Goal: Navigation & Orientation: Go to known website

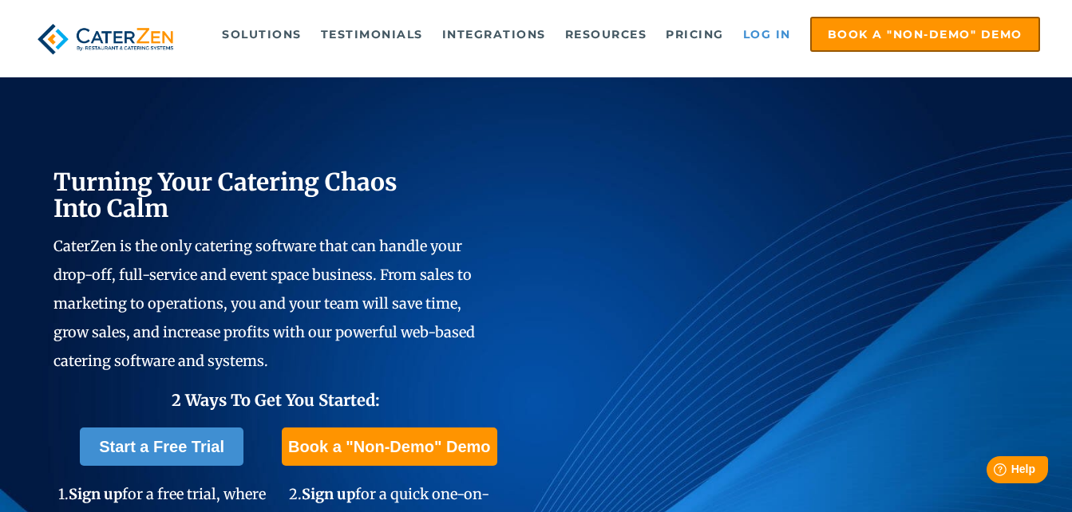
click at [764, 30] on link "Log in" at bounding box center [767, 34] width 64 height 32
click at [761, 33] on link "Log in" at bounding box center [767, 34] width 64 height 32
click at [774, 33] on link "Log in" at bounding box center [767, 34] width 64 height 32
click at [763, 35] on link "Log in" at bounding box center [767, 34] width 64 height 32
click at [772, 34] on link "Log in" at bounding box center [767, 34] width 64 height 32
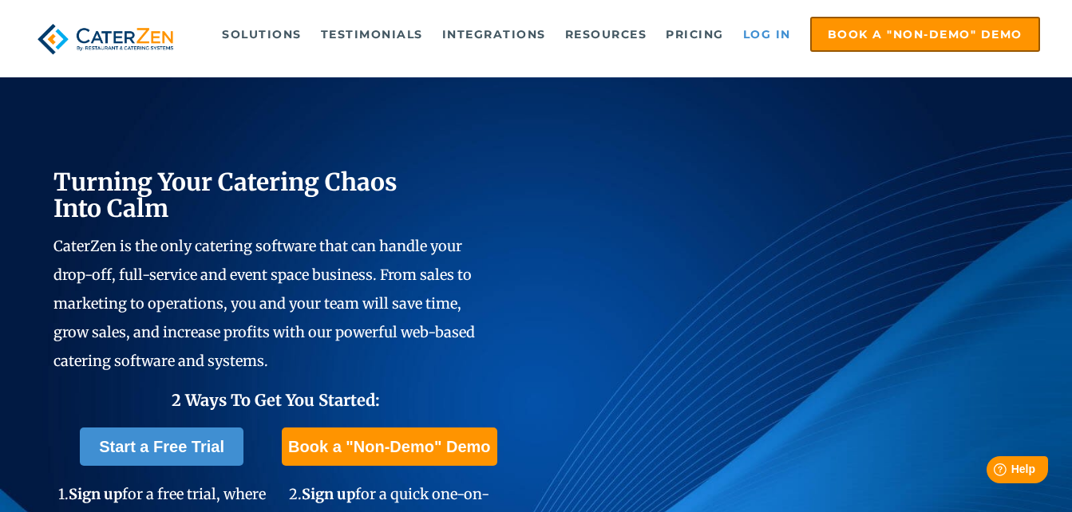
click at [768, 38] on link "Log in" at bounding box center [767, 34] width 64 height 32
click at [756, 46] on link "Log in" at bounding box center [767, 34] width 64 height 32
click at [764, 31] on link "Log in" at bounding box center [767, 34] width 64 height 32
